Goal: Information Seeking & Learning: Learn about a topic

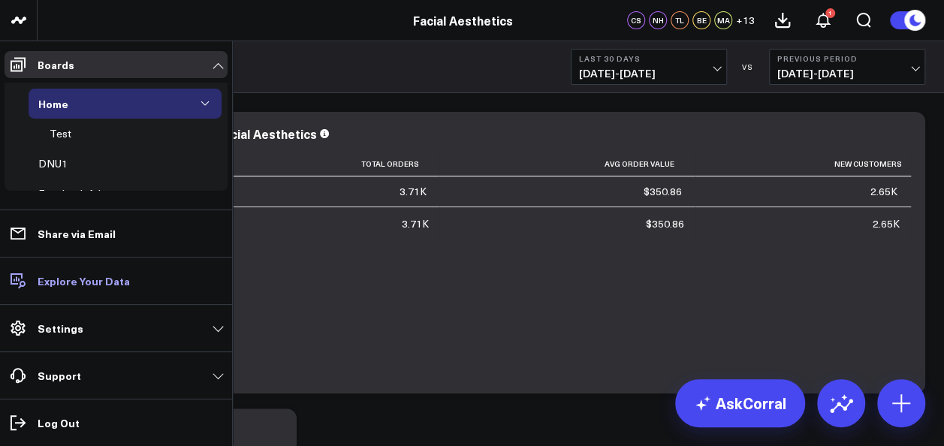
click at [60, 287] on p "Explore Your Data" at bounding box center [84, 281] width 92 height 12
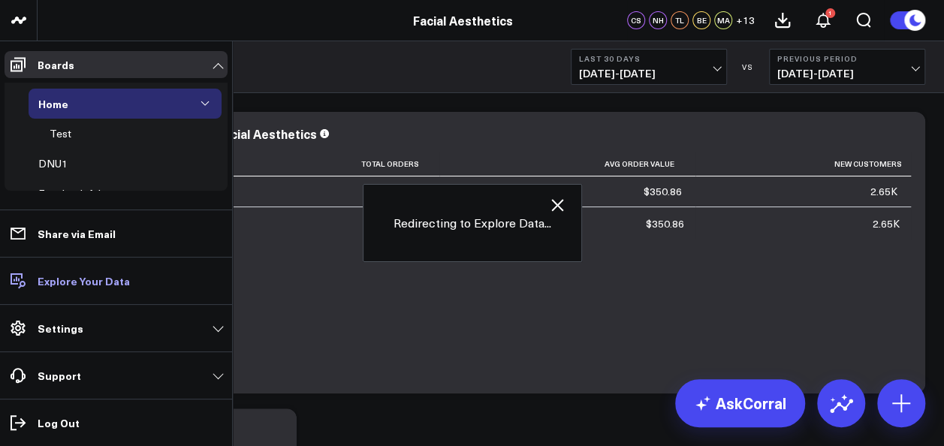
click at [81, 278] on p "Explore Your Data" at bounding box center [84, 281] width 92 height 12
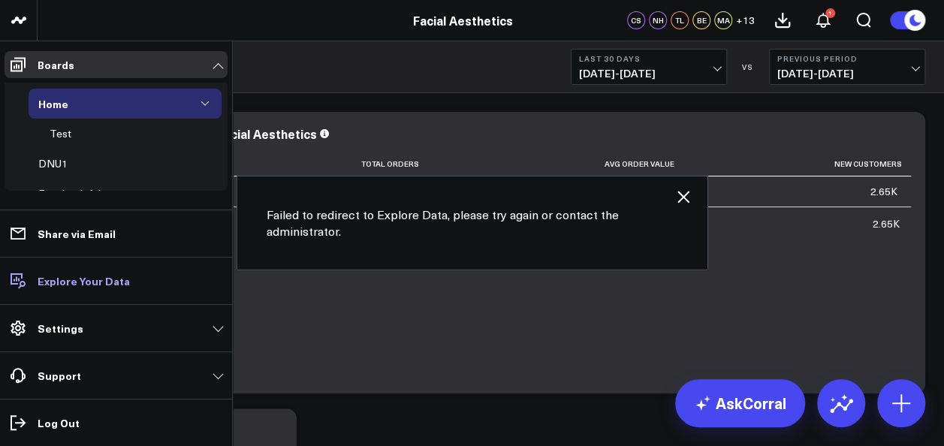
click at [77, 277] on p "Explore Your Data" at bounding box center [84, 281] width 92 height 12
click at [69, 281] on p "Explore Your Data" at bounding box center [84, 281] width 92 height 12
click at [83, 282] on p "Explore Your Data" at bounding box center [84, 281] width 92 height 12
click at [683, 194] on icon "button" at bounding box center [683, 197] width 18 height 18
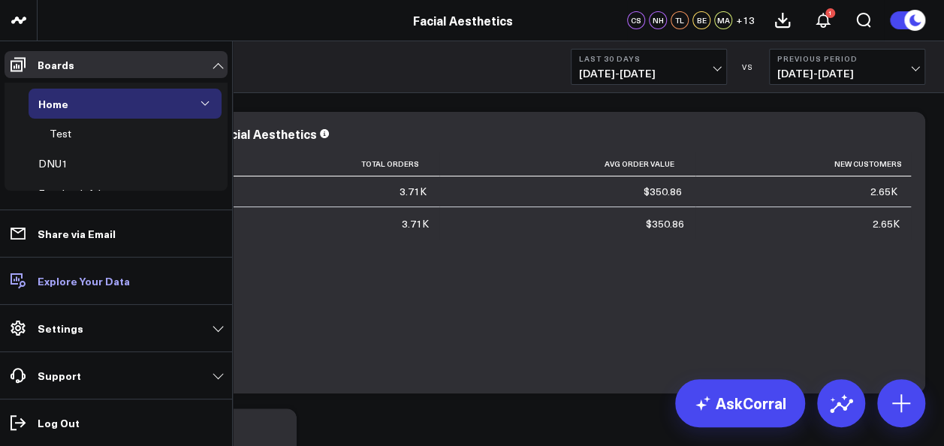
click at [114, 284] on p "Explore Your Data" at bounding box center [84, 281] width 92 height 12
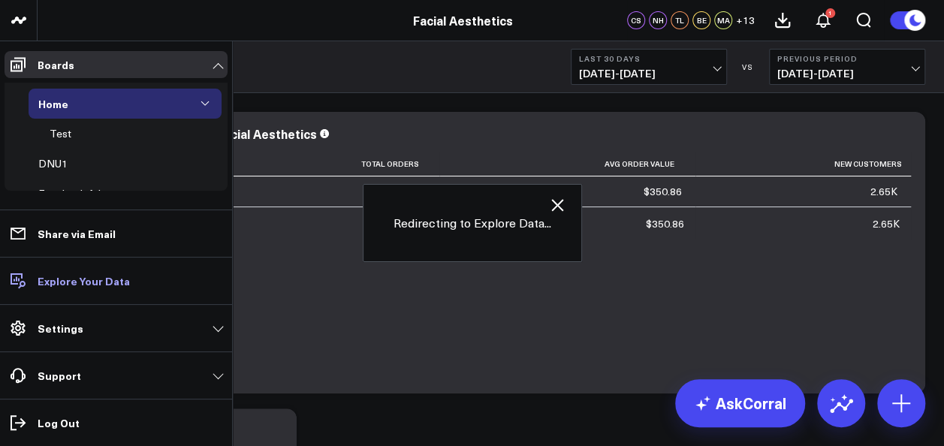
click at [53, 282] on p "Explore Your Data" at bounding box center [84, 281] width 92 height 12
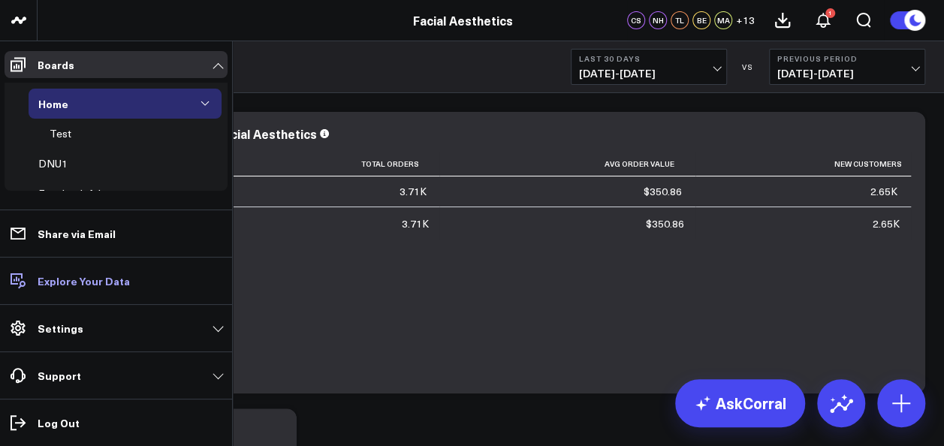
click at [32, 279] on link "Explore Your Data" at bounding box center [116, 280] width 223 height 27
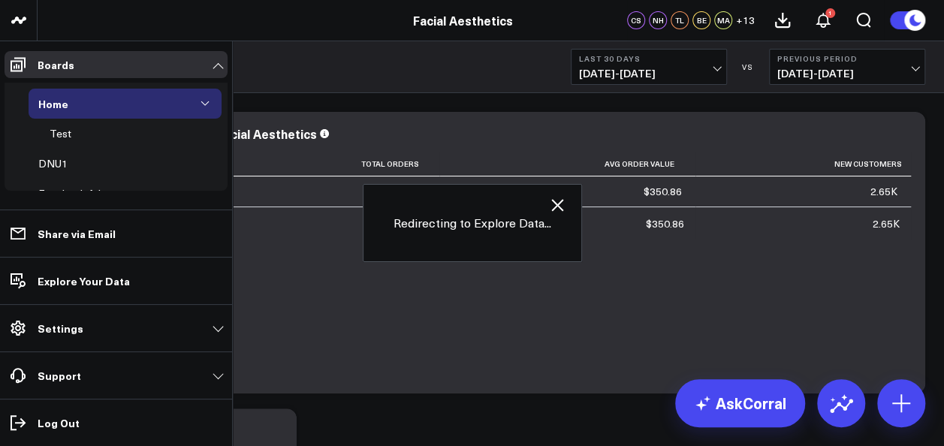
click at [554, 204] on icon "button" at bounding box center [557, 205] width 12 height 12
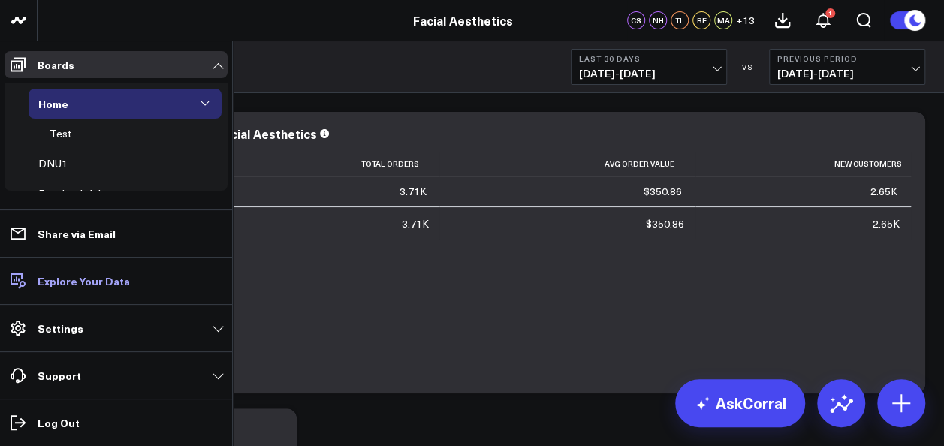
click at [101, 280] on p "Explore Your Data" at bounding box center [84, 281] width 92 height 12
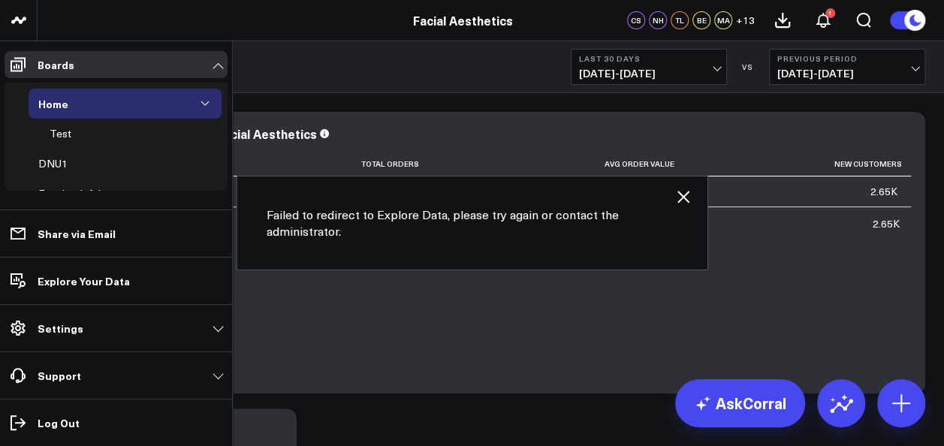
click at [683, 192] on icon "button" at bounding box center [683, 197] width 18 height 18
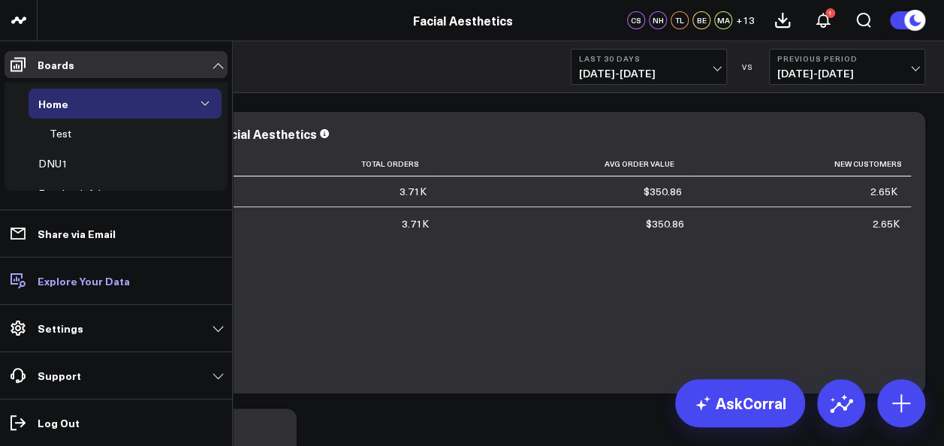
click at [80, 285] on p "Explore Your Data" at bounding box center [84, 281] width 92 height 12
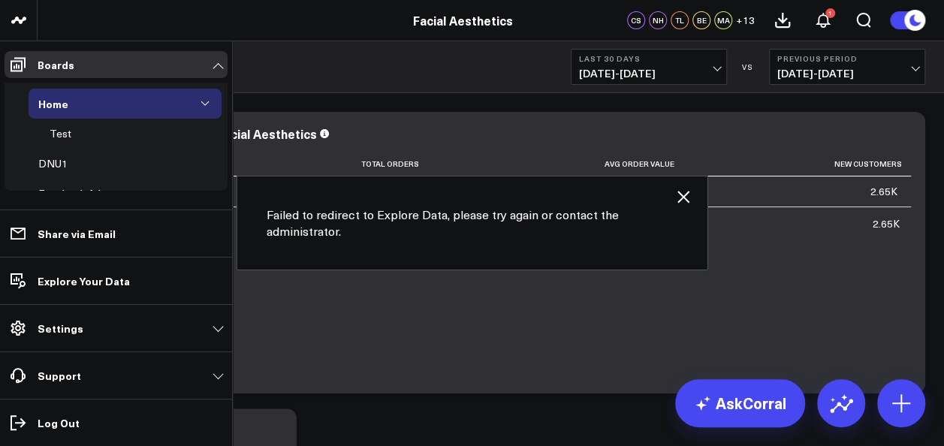
click at [688, 196] on icon "button" at bounding box center [683, 197] width 18 height 18
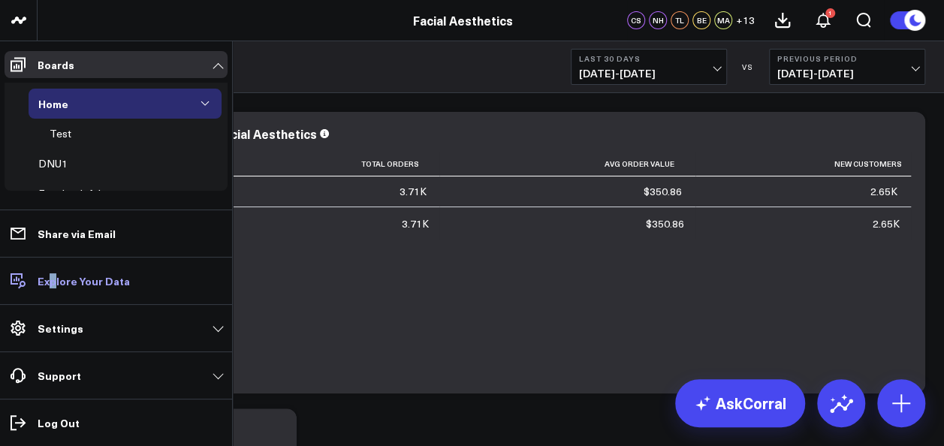
click at [55, 285] on p "Explore Your Data" at bounding box center [84, 281] width 92 height 12
